Goal: Task Accomplishment & Management: Complete application form

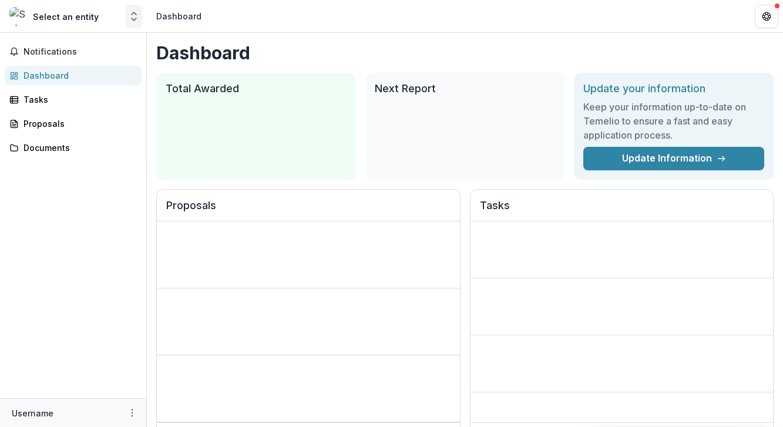
click at [134, 18] on icon "Open entity switcher" at bounding box center [134, 17] width 12 height 12
click at [79, 18] on div "Select an entity" at bounding box center [66, 17] width 66 height 12
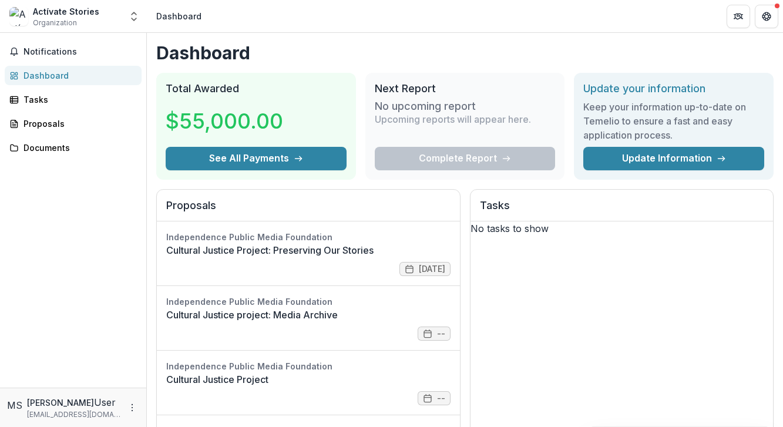
click at [79, 18] on div "Actívate Stories Organization" at bounding box center [66, 16] width 66 height 23
click at [65, 26] on span "Organization" at bounding box center [55, 23] width 44 height 11
click at [133, 17] on icon "Open entity switcher" at bounding box center [134, 17] width 12 height 12
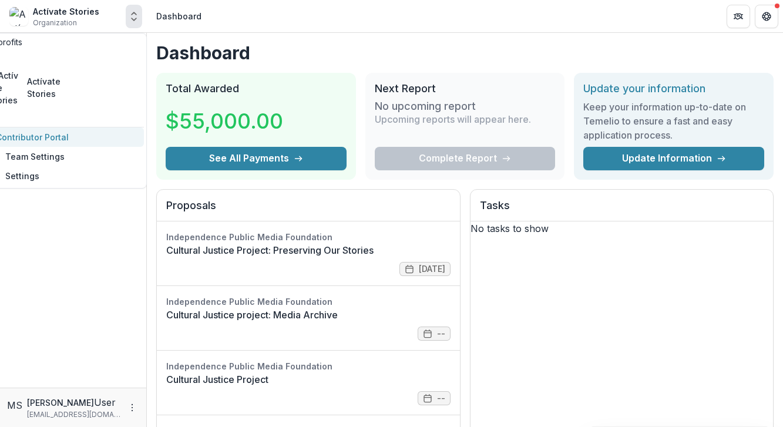
click at [61, 127] on link "Contributor Portal" at bounding box center [63, 136] width 162 height 19
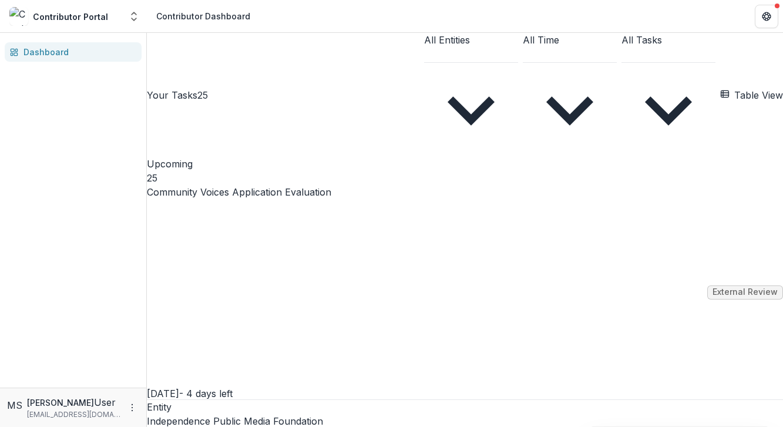
click at [291, 185] on link "Community Voices Application Evaluation" at bounding box center [239, 192] width 184 height 14
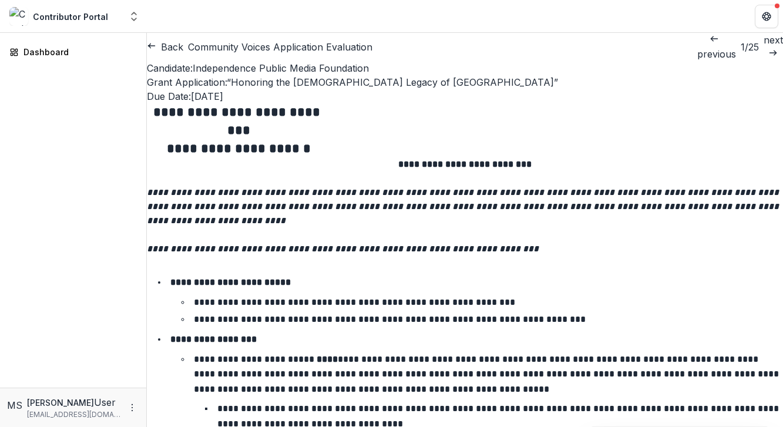
scroll to position [5143, 0]
type input "**"
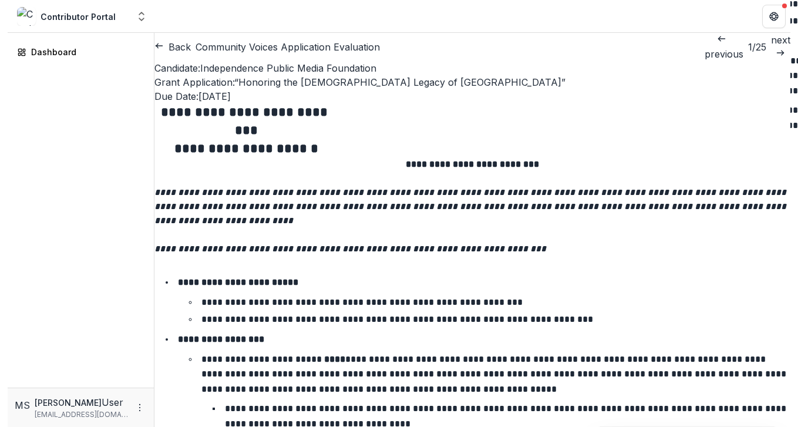
scroll to position [5229, 0]
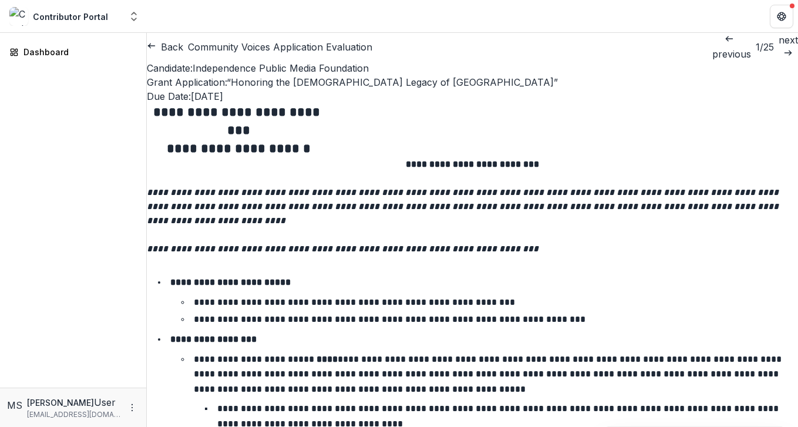
click at [179, 46] on button "Back" at bounding box center [165, 47] width 36 height 14
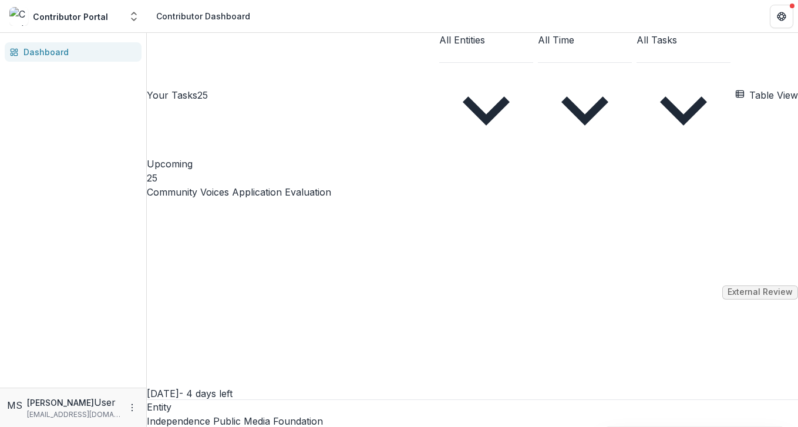
scroll to position [1024, 0]
